Goal: Task Accomplishment & Management: Complete application form

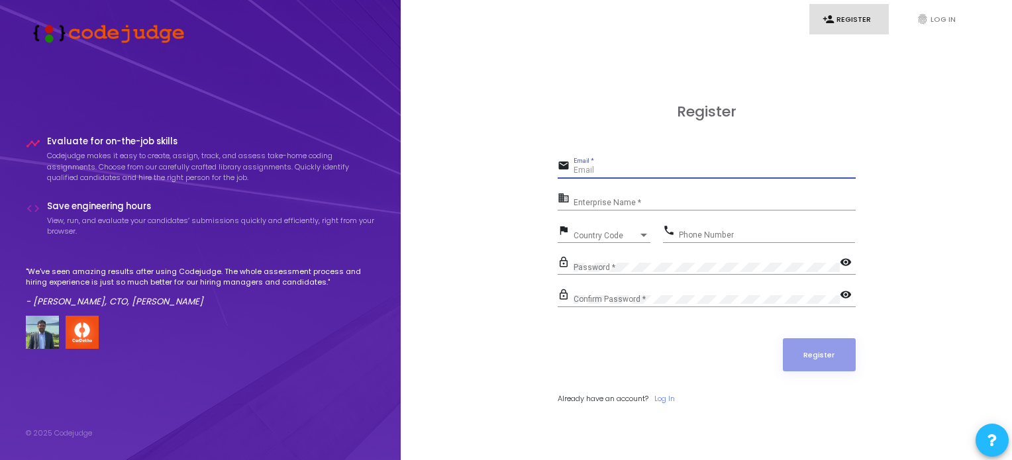
click at [630, 171] on input "Email *" at bounding box center [714, 170] width 282 height 9
type input "[EMAIL_ADDRESS][DOMAIN_NAME]"
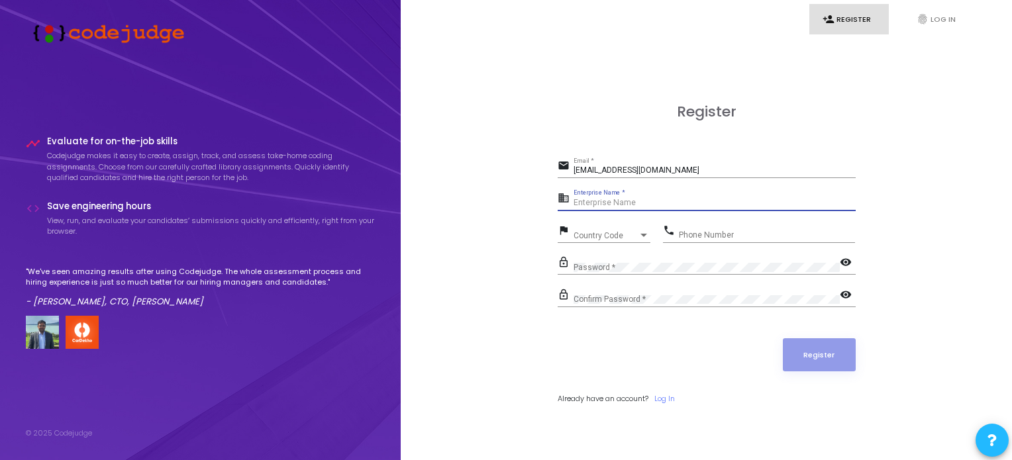
click at [629, 202] on input "Enterprise Name *" at bounding box center [714, 203] width 282 height 9
type input "[PERSON_NAME]"
click at [606, 235] on span "Country Code" at bounding box center [596, 235] width 47 height 9
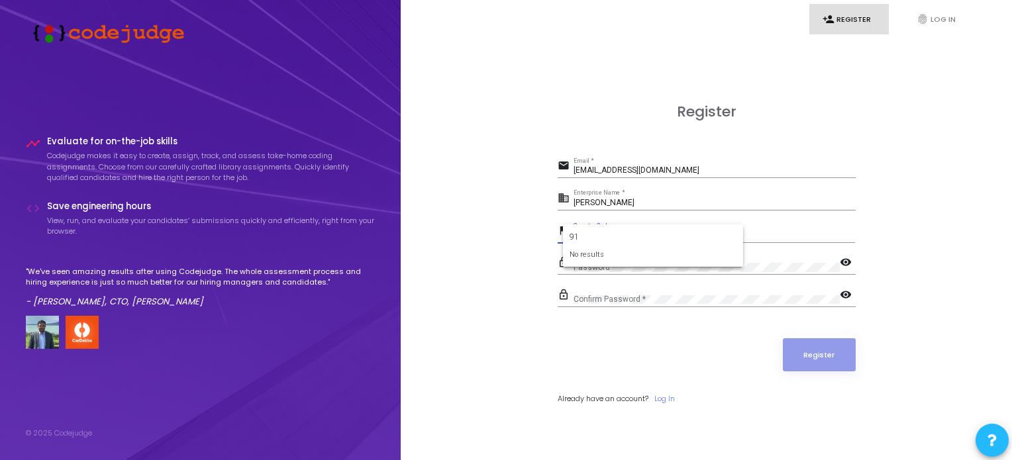
type input "9"
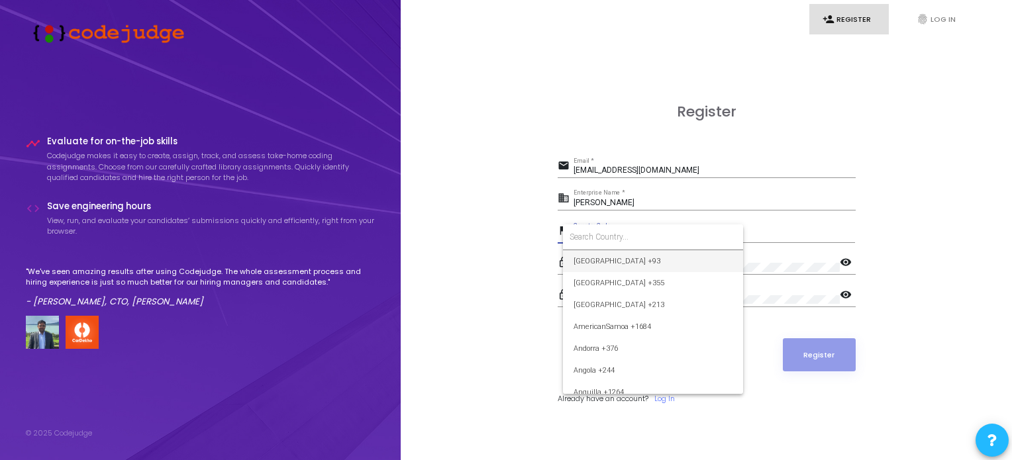
type input "o"
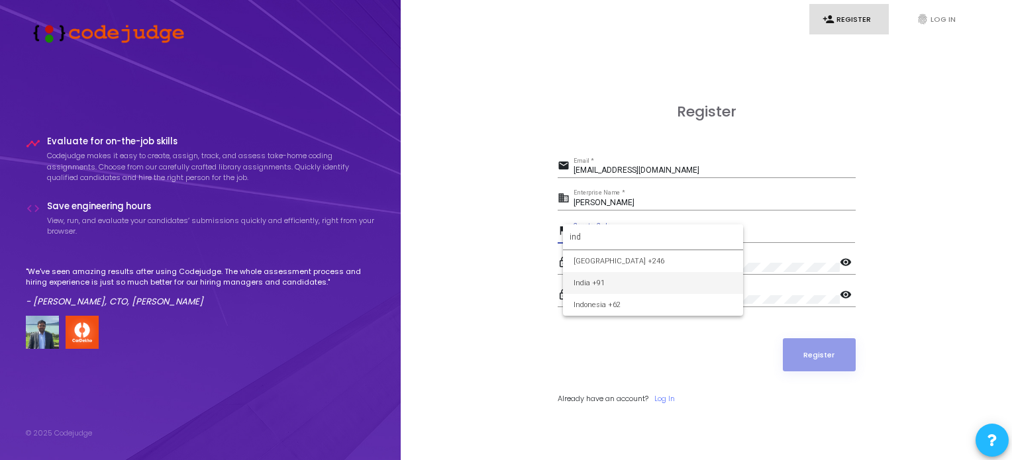
type input "ind"
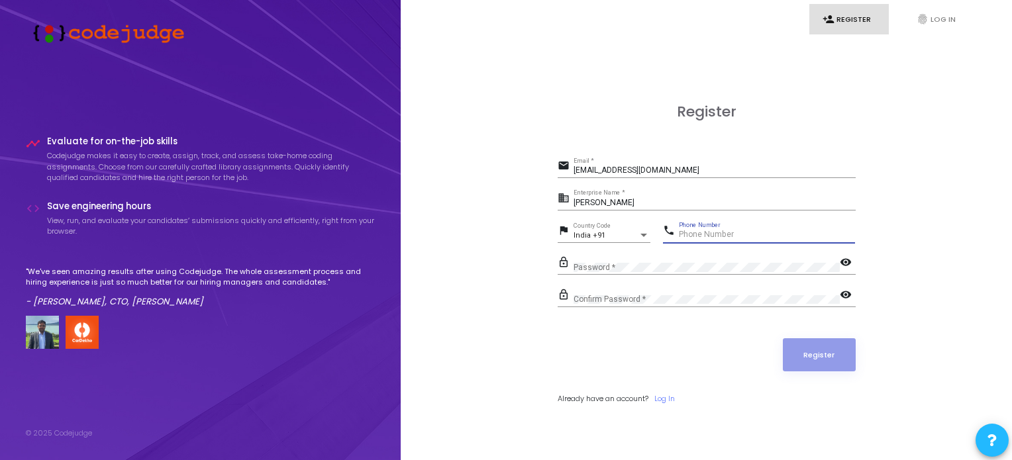
click at [702, 234] on input "Phone Number" at bounding box center [767, 234] width 176 height 9
type input "7635072553"
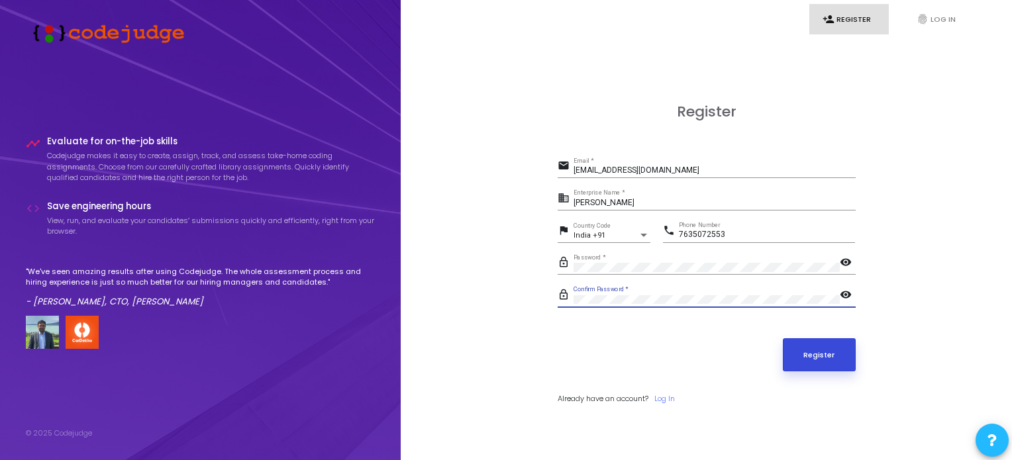
click at [797, 342] on button "Register" at bounding box center [819, 354] width 73 height 33
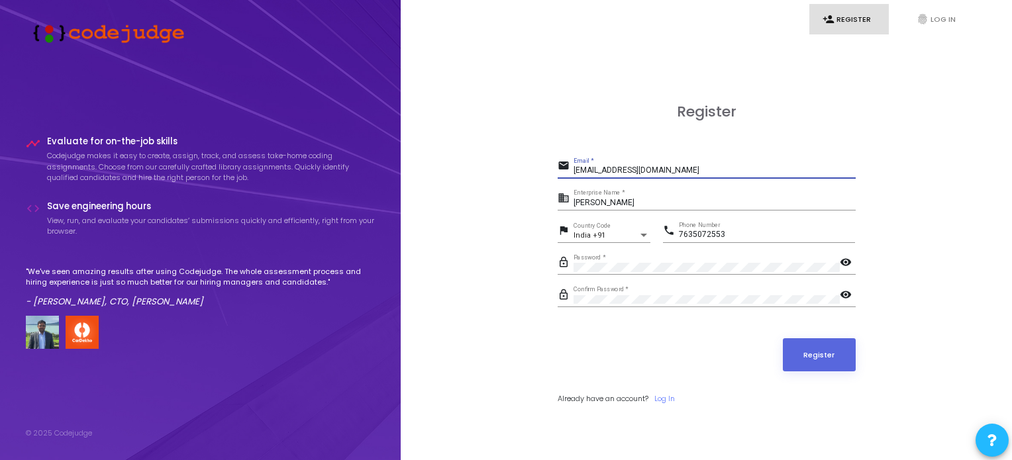
click at [663, 170] on input "[EMAIL_ADDRESS][DOMAIN_NAME]" at bounding box center [714, 170] width 282 height 9
type input "[EMAIL_ADDRESS][DOMAIN_NAME]"
click at [805, 362] on button "Register" at bounding box center [819, 354] width 73 height 33
